Goal: Information Seeking & Learning: Learn about a topic

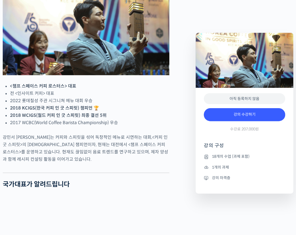
scroll to position [271, 0]
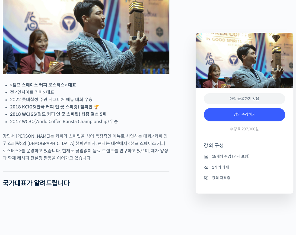
click at [101, 103] on li "2022 롯데칠성 주관 시그니쳐 메뉴 대회 우승" at bounding box center [89, 99] width 159 height 7
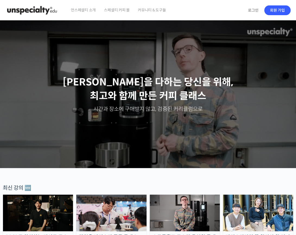
click at [89, 8] on span "언스페셜티 소개" at bounding box center [83, 10] width 25 height 21
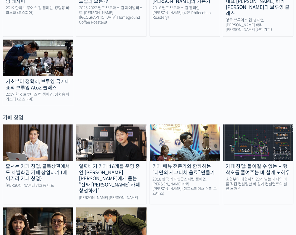
scroll to position [977, 0]
